Goal: Communication & Community: Ask a question

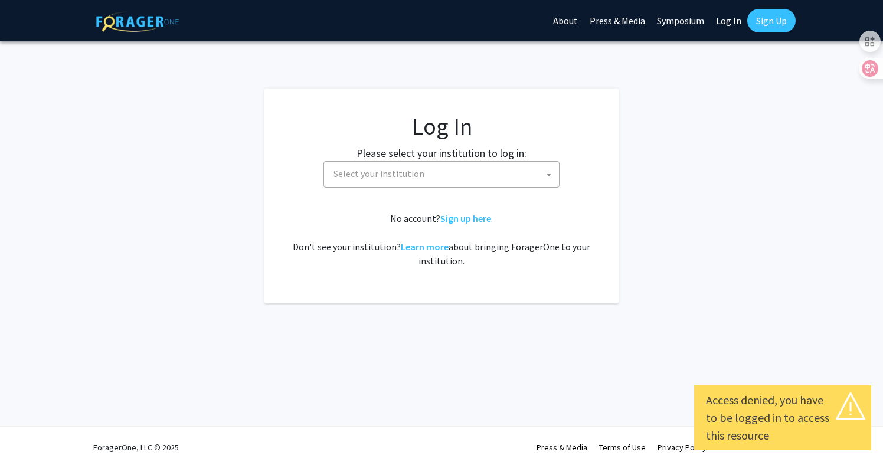
select select
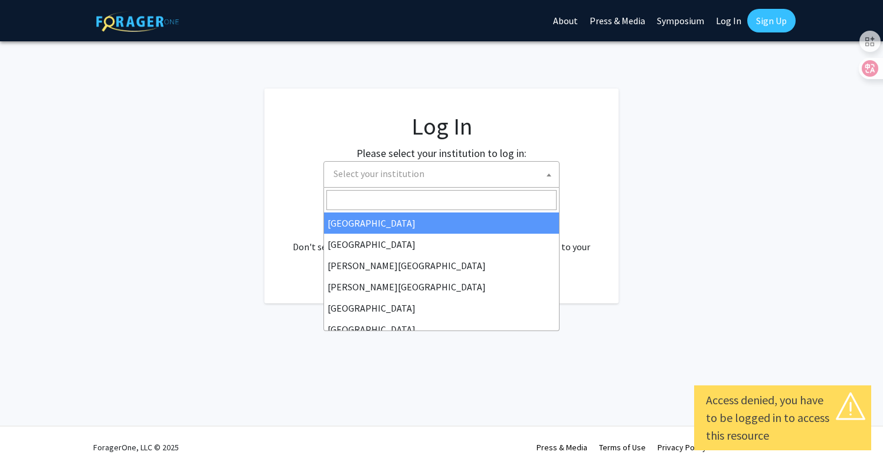
click at [467, 175] on span "Select your institution" at bounding box center [444, 174] width 230 height 24
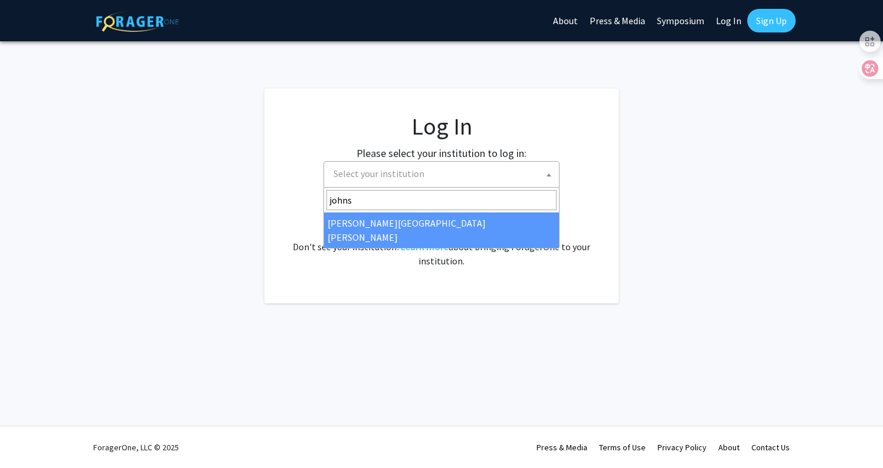
type input "johns"
select select "1"
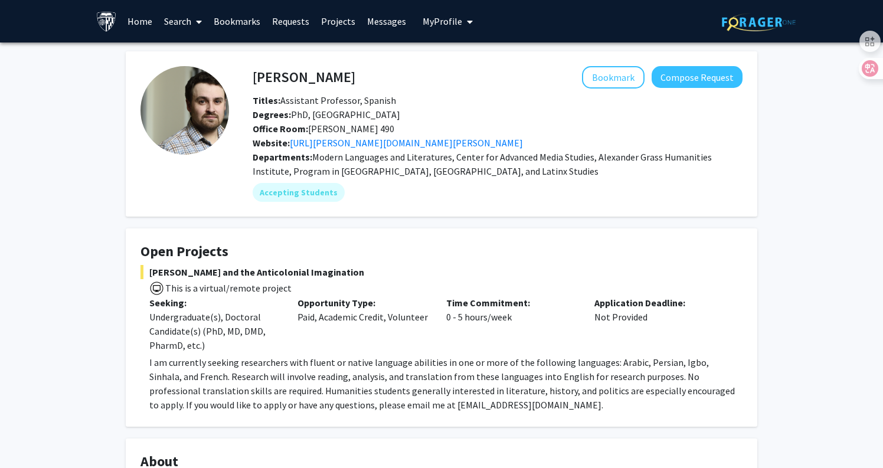
click at [334, 20] on link "Projects" at bounding box center [338, 21] width 46 height 41
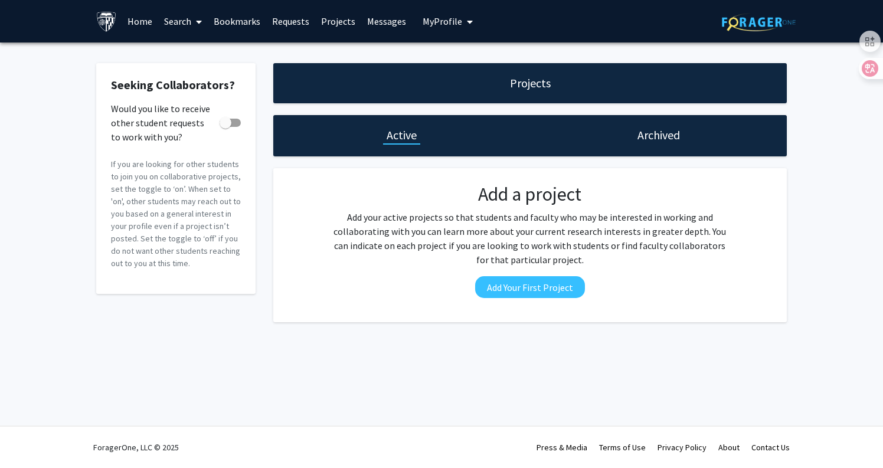
click at [290, 19] on link "Requests" at bounding box center [290, 21] width 49 height 41
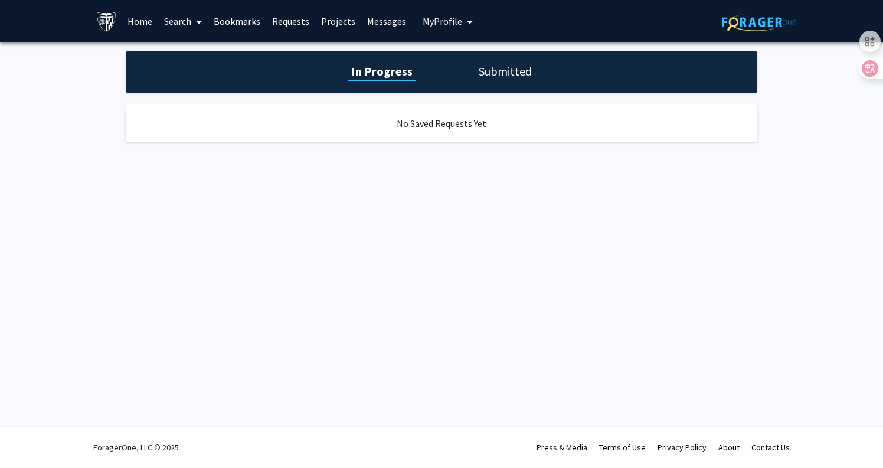
click at [253, 21] on link "Bookmarks" at bounding box center [237, 21] width 58 height 41
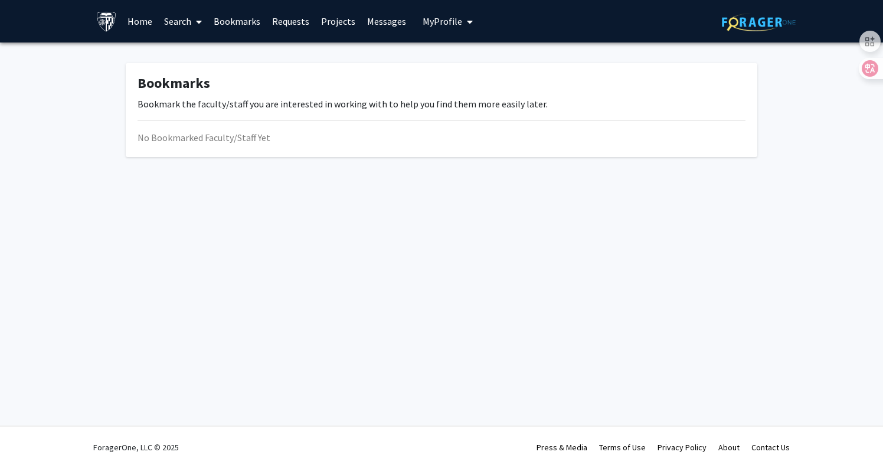
click at [185, 19] on link "Search" at bounding box center [183, 21] width 50 height 41
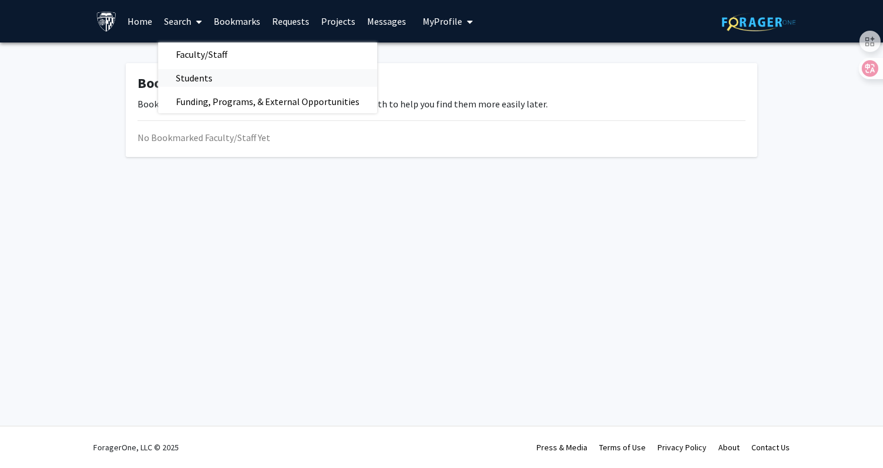
click at [195, 77] on span "Students" at bounding box center [194, 78] width 72 height 24
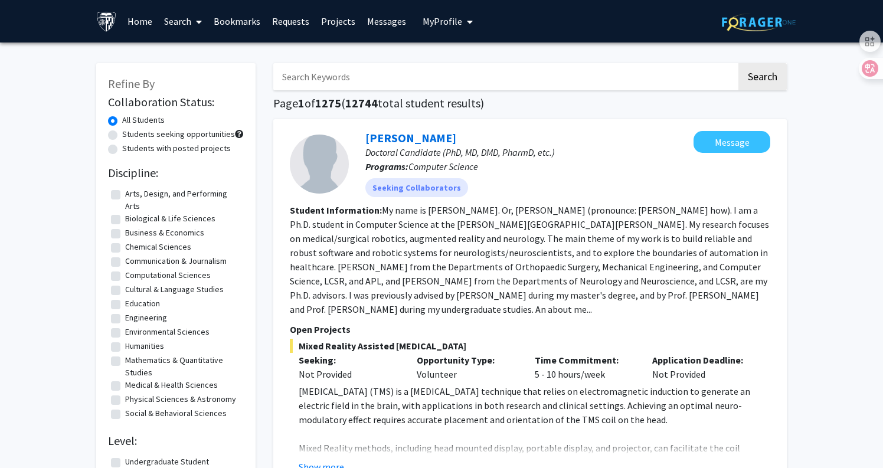
click at [195, 23] on span at bounding box center [196, 21] width 11 height 41
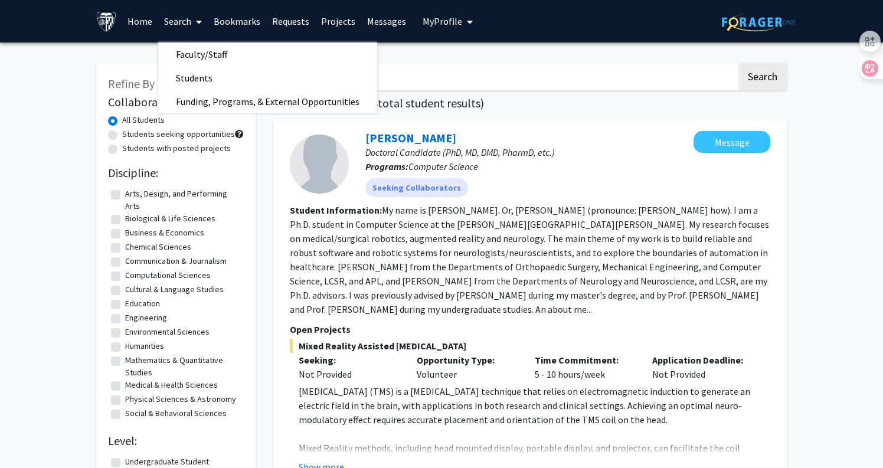
click at [195, 23] on span at bounding box center [196, 21] width 11 height 41
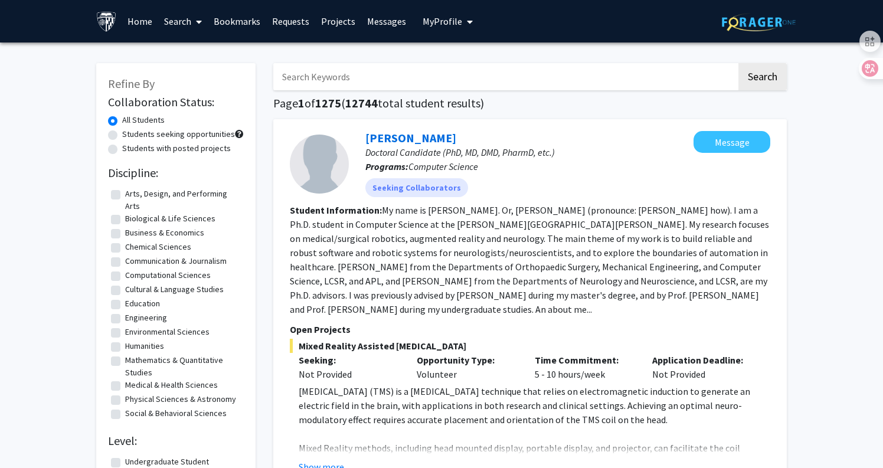
click at [125, 261] on label "Communication & Journalism" at bounding box center [175, 261] width 101 height 12
click at [125, 261] on input "Communication & Journalism" at bounding box center [129, 259] width 8 height 8
checkbox input "true"
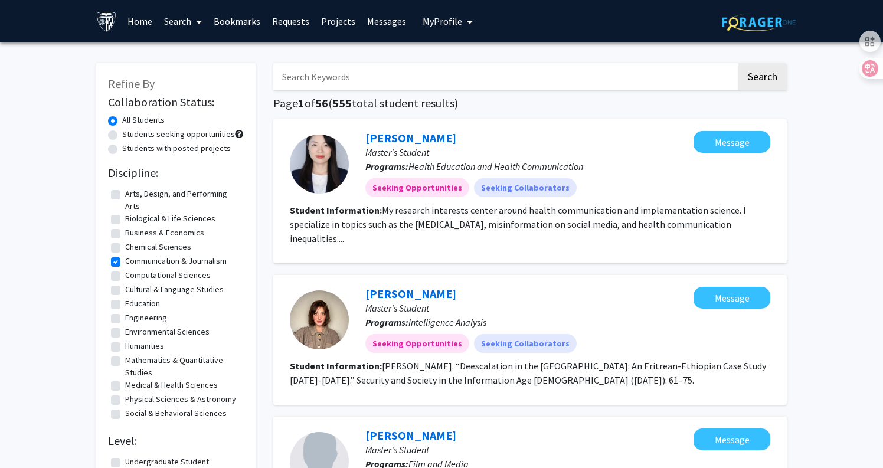
click at [184, 24] on link "Search" at bounding box center [183, 21] width 50 height 41
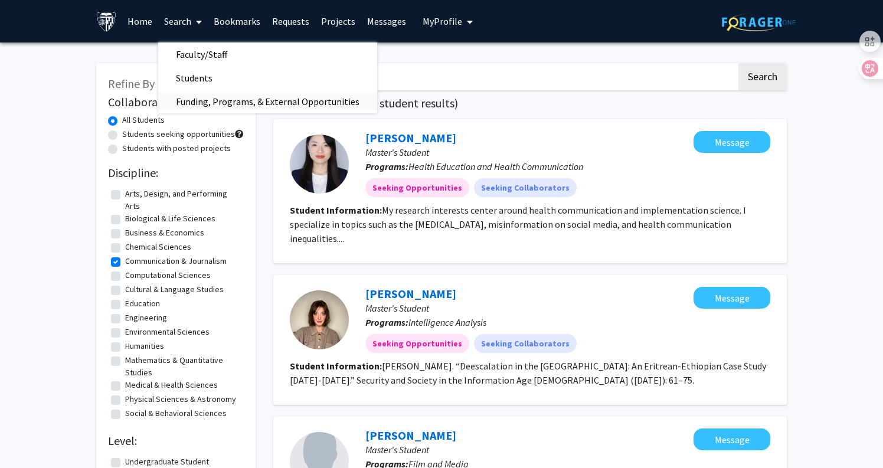
click at [192, 105] on span "Funding, Programs, & External Opportunities" at bounding box center [267, 102] width 219 height 24
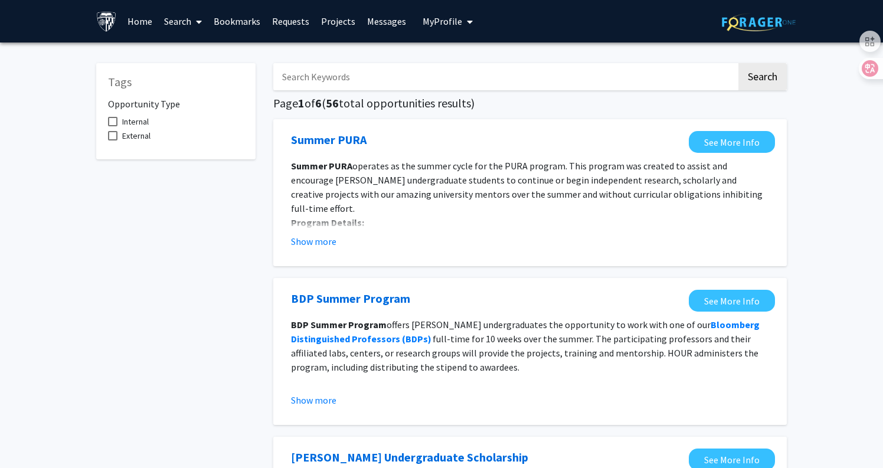
scroll to position [5, 0]
click at [147, 123] on span "Internal" at bounding box center [135, 121] width 27 height 14
click at [113, 126] on input "Internal" at bounding box center [112, 126] width 1 height 1
checkbox input "true"
click at [181, 21] on link "Search" at bounding box center [183, 21] width 50 height 41
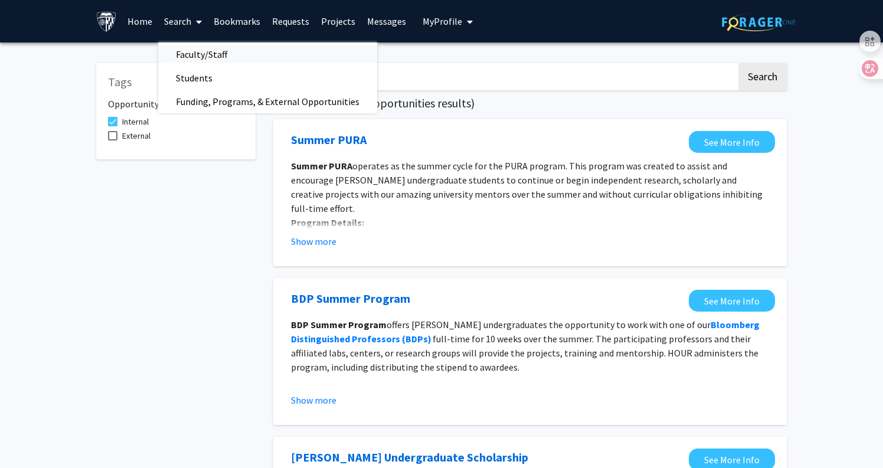
click at [184, 50] on span "Faculty/Staff" at bounding box center [201, 54] width 87 height 24
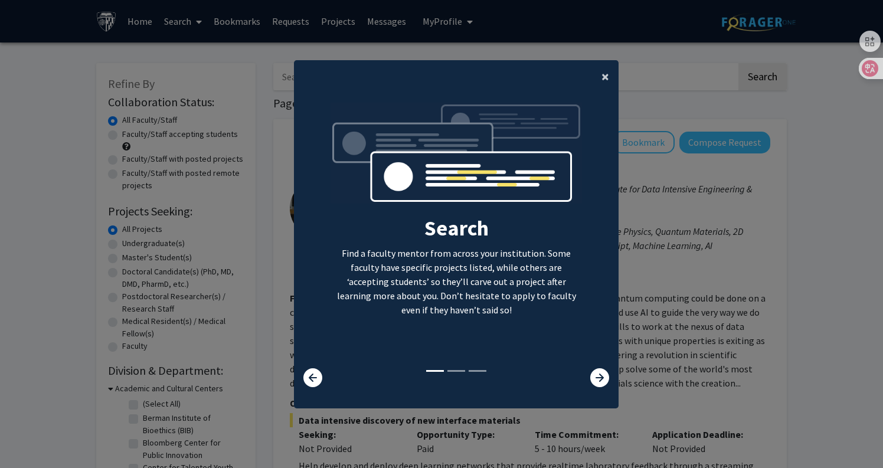
click at [605, 67] on span "×" at bounding box center [605, 76] width 8 height 18
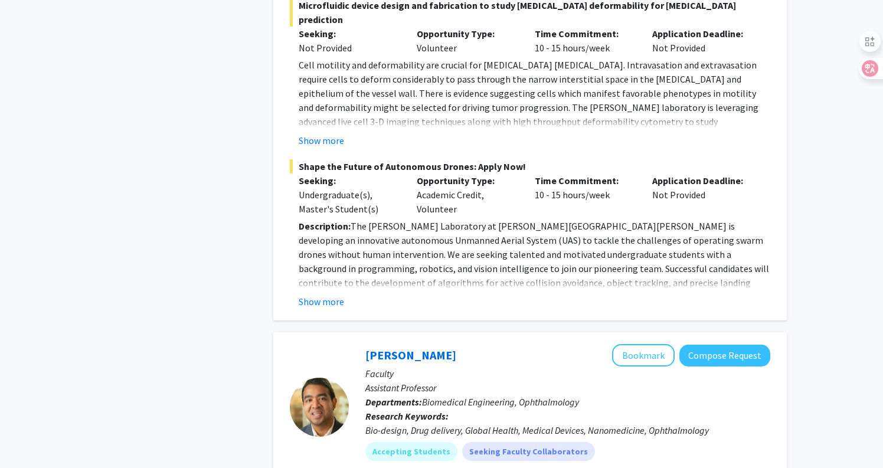
scroll to position [2461, 0]
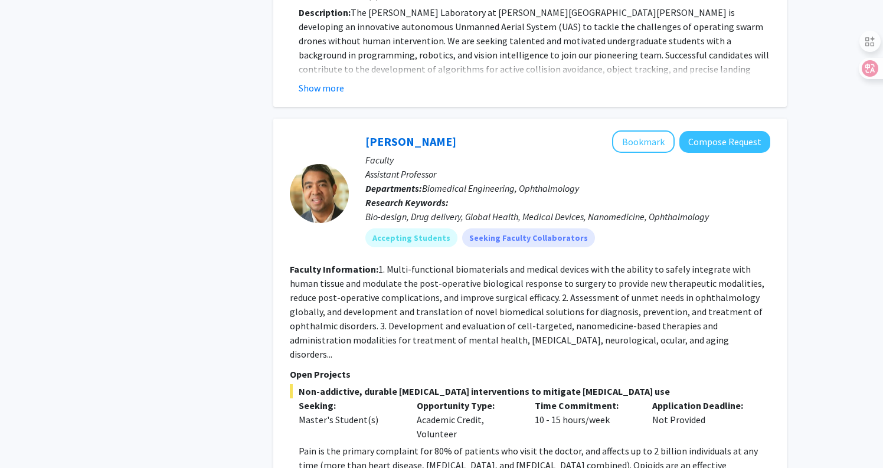
click at [561, 263] on fg-read-more "1. Multi-functional biomaterials and medical devices with the ability to safely…" at bounding box center [527, 311] width 474 height 97
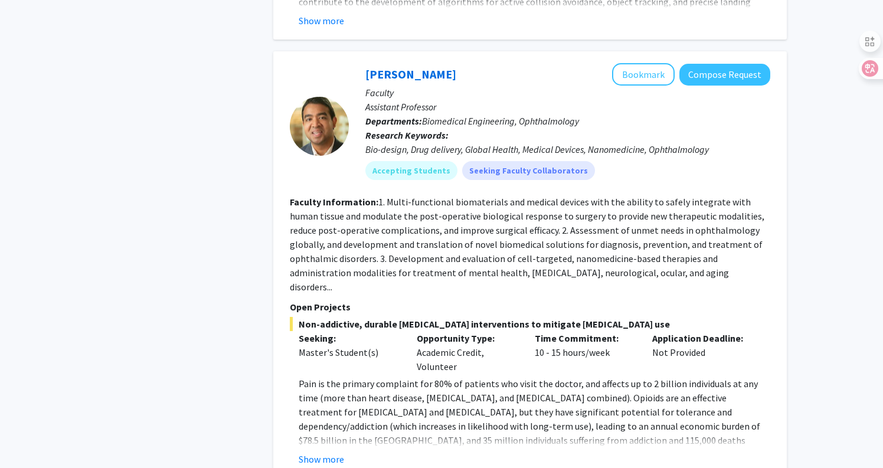
scroll to position [2512, 0]
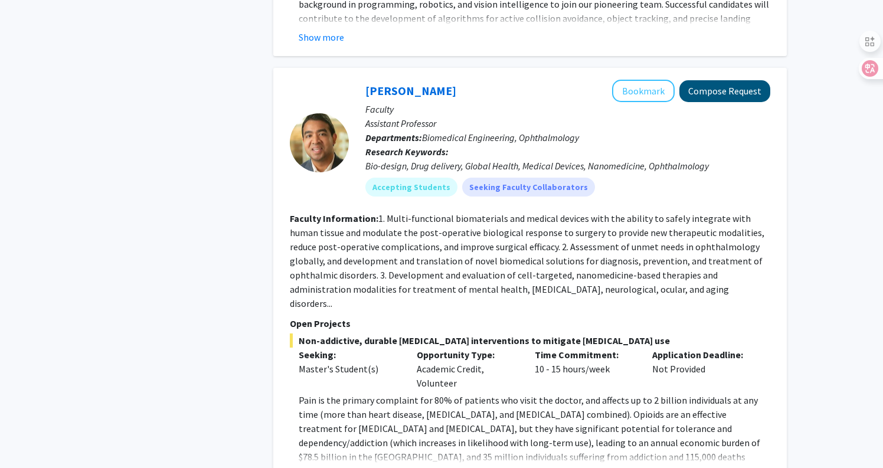
click at [736, 80] on button "Compose Request" at bounding box center [724, 91] width 91 height 22
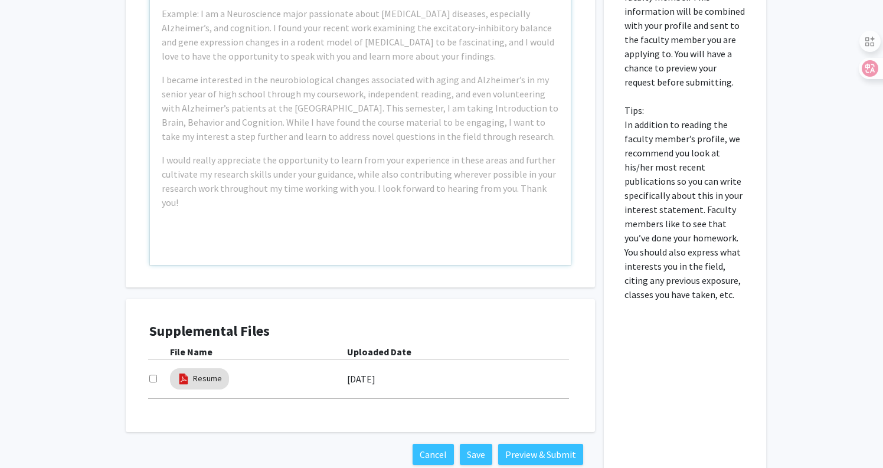
scroll to position [638, 0]
